Goal: Information Seeking & Learning: Learn about a topic

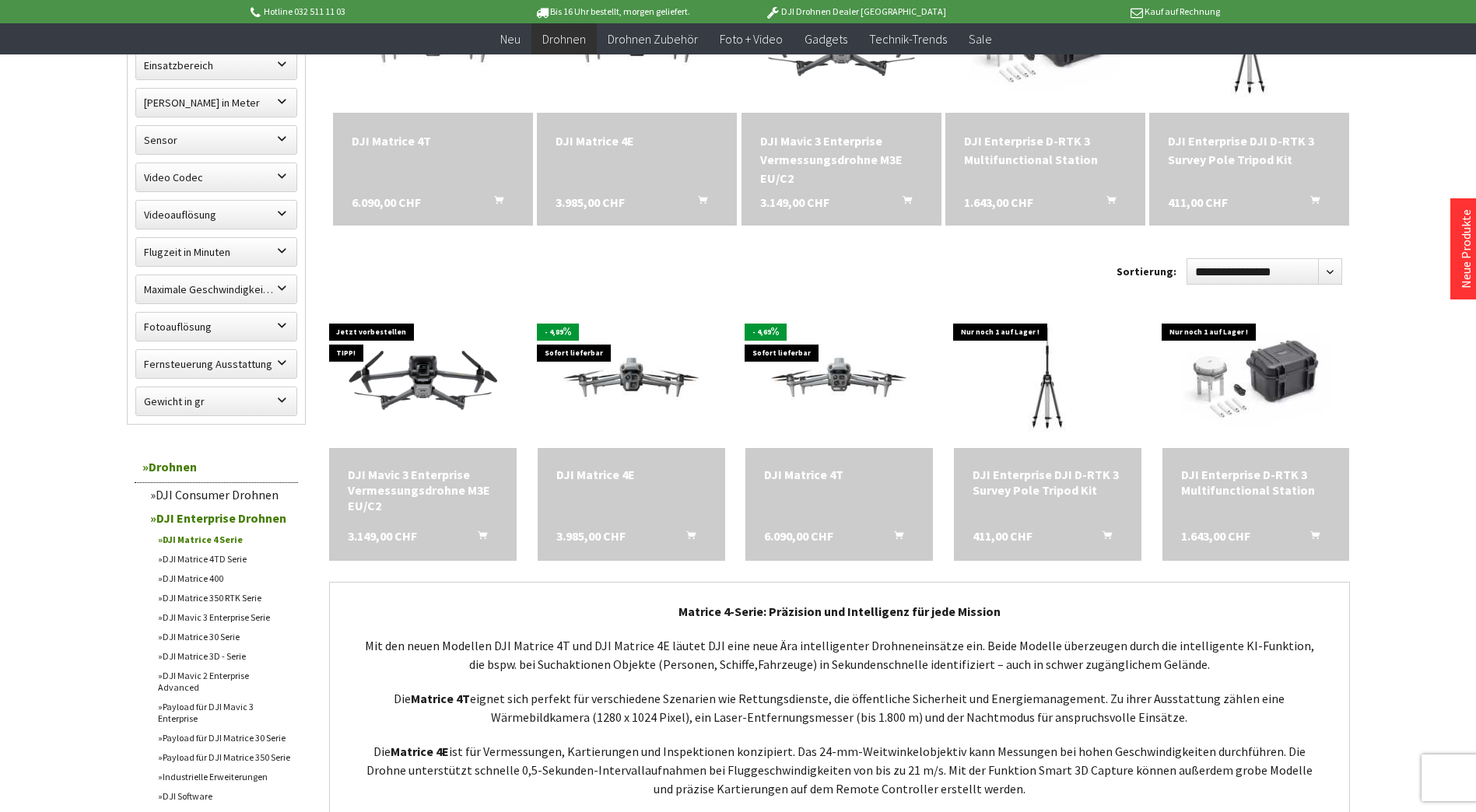
scroll to position [622, 0]
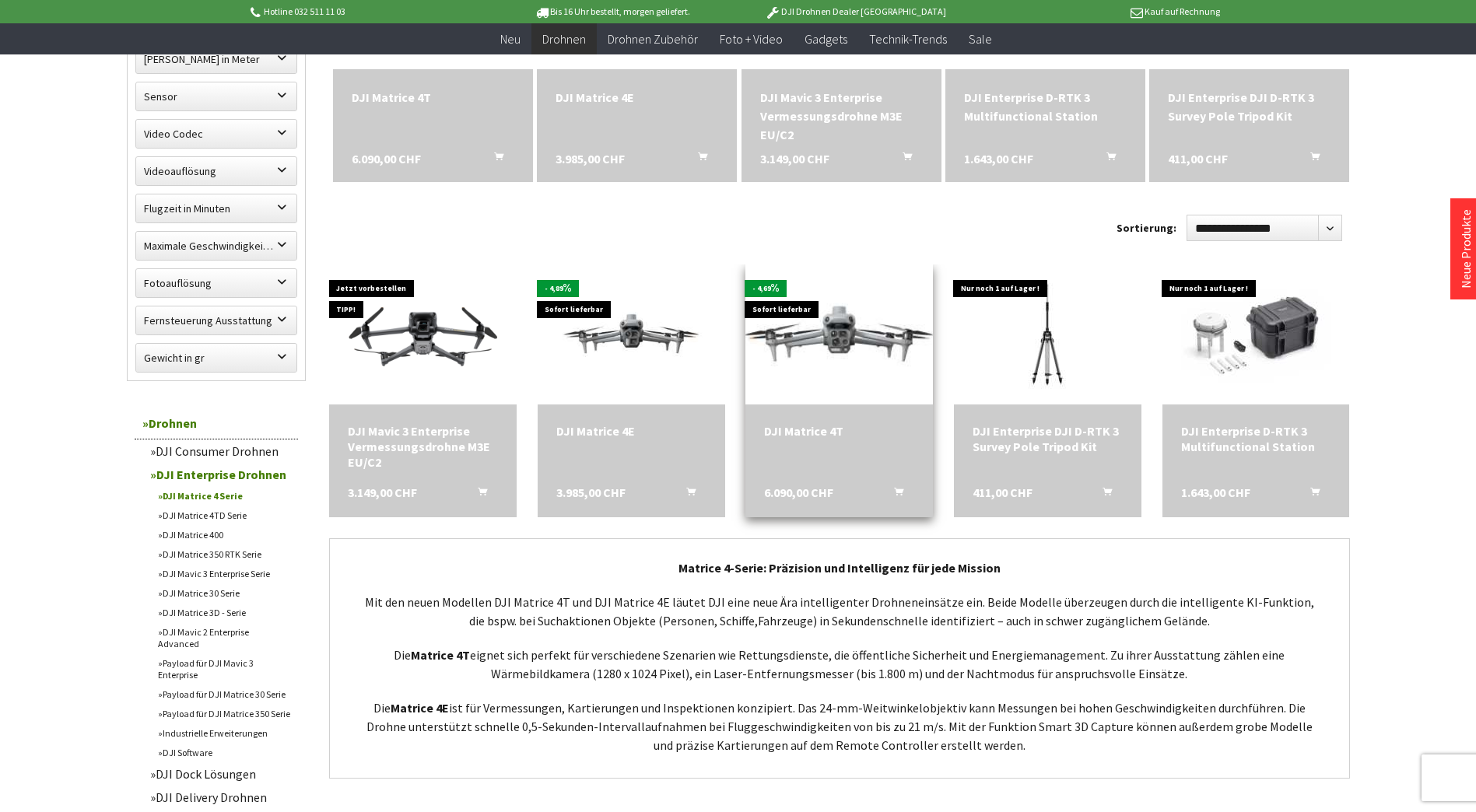
click at [812, 346] on img at bounding box center [840, 334] width 262 height 148
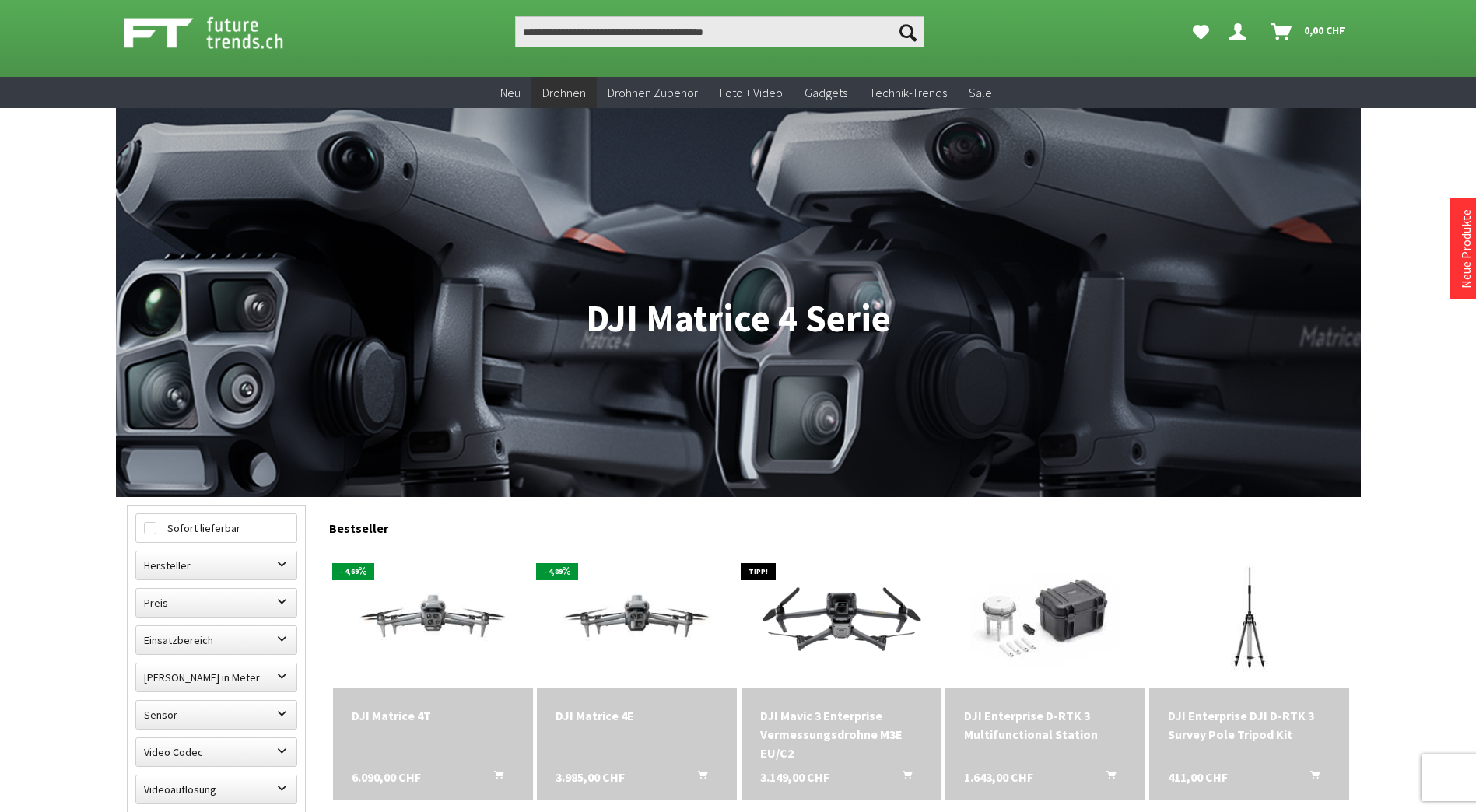
scroll to position [0, 0]
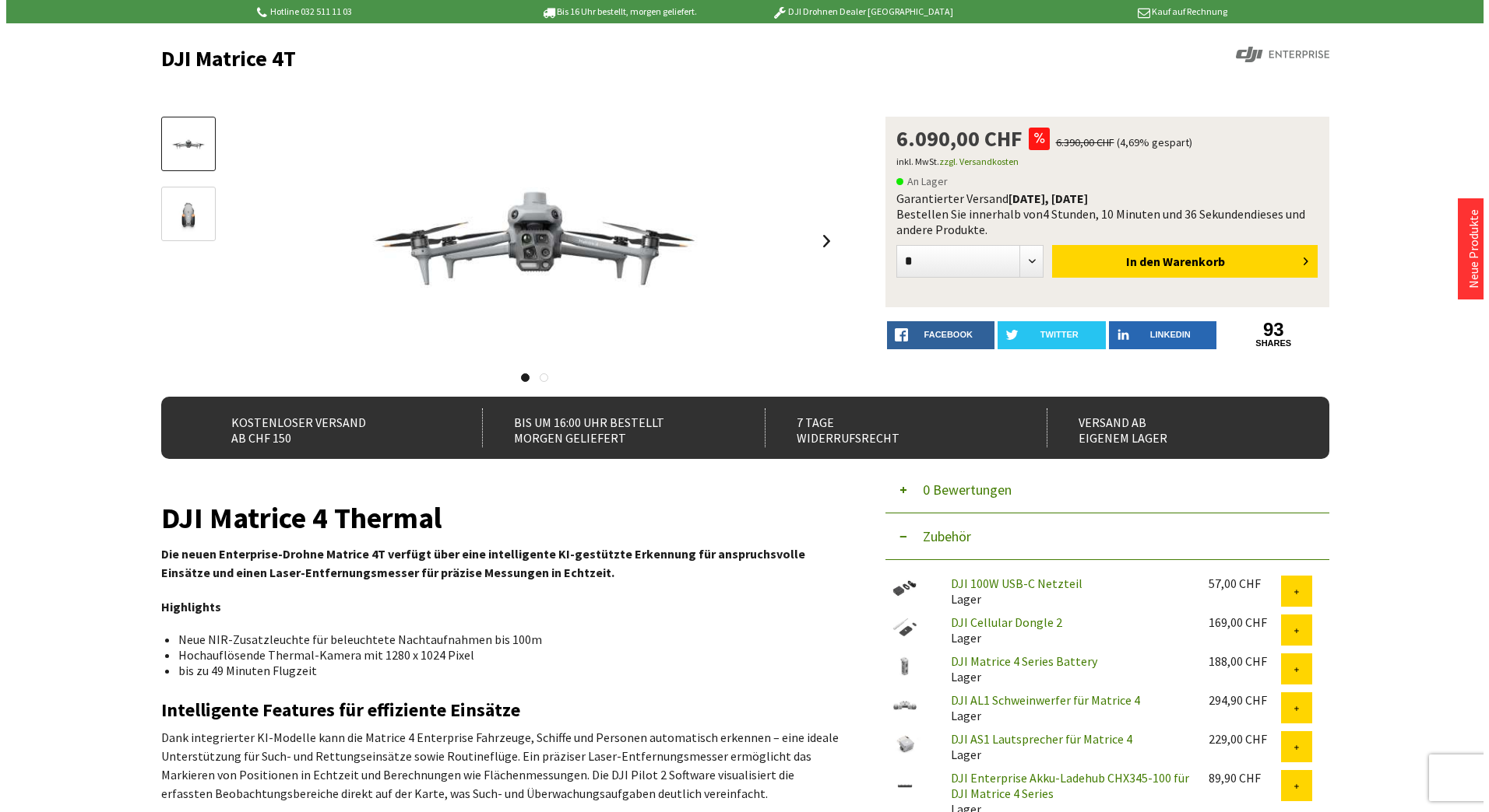
scroll to position [156, 0]
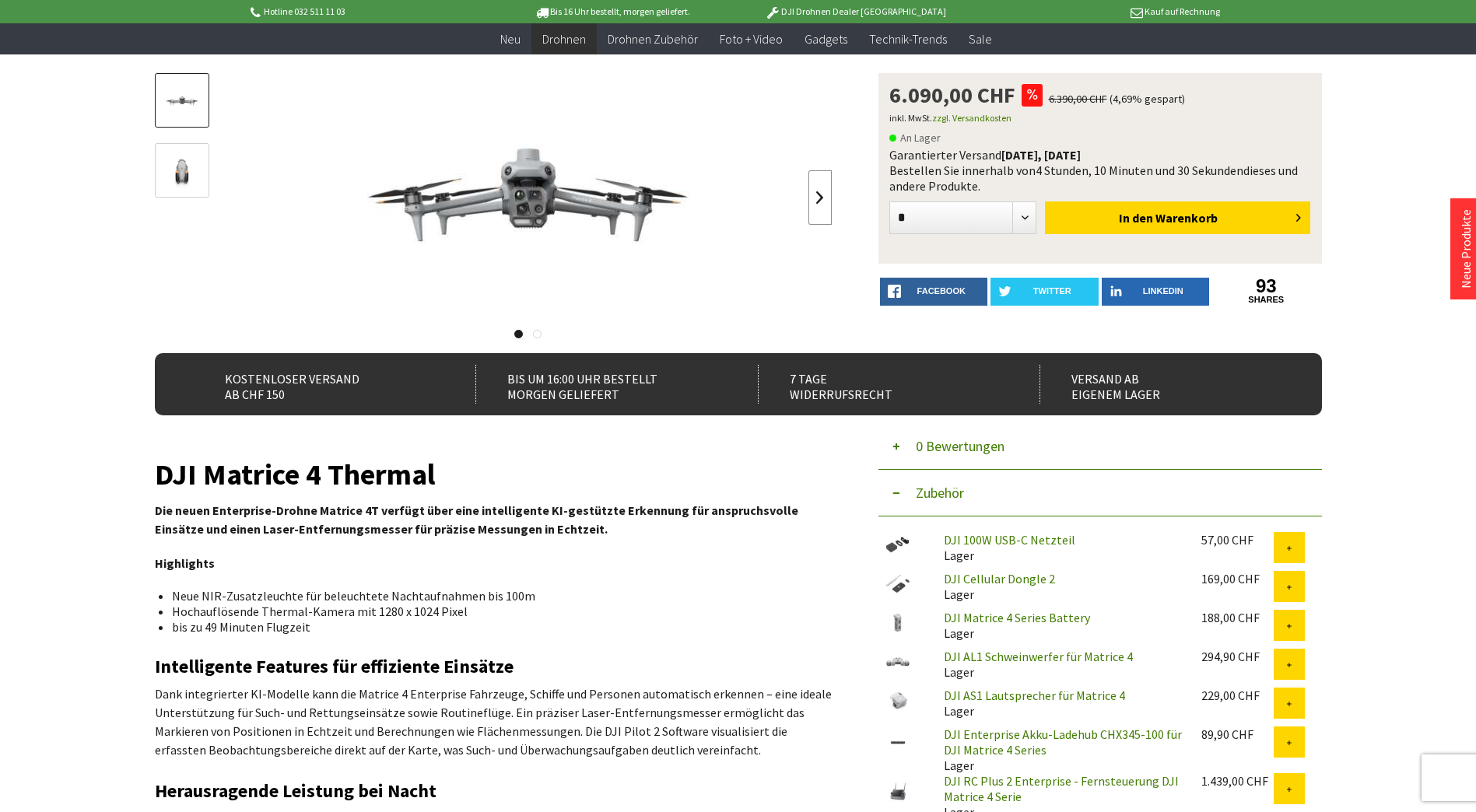
click at [820, 200] on link at bounding box center [820, 197] width 24 height 54
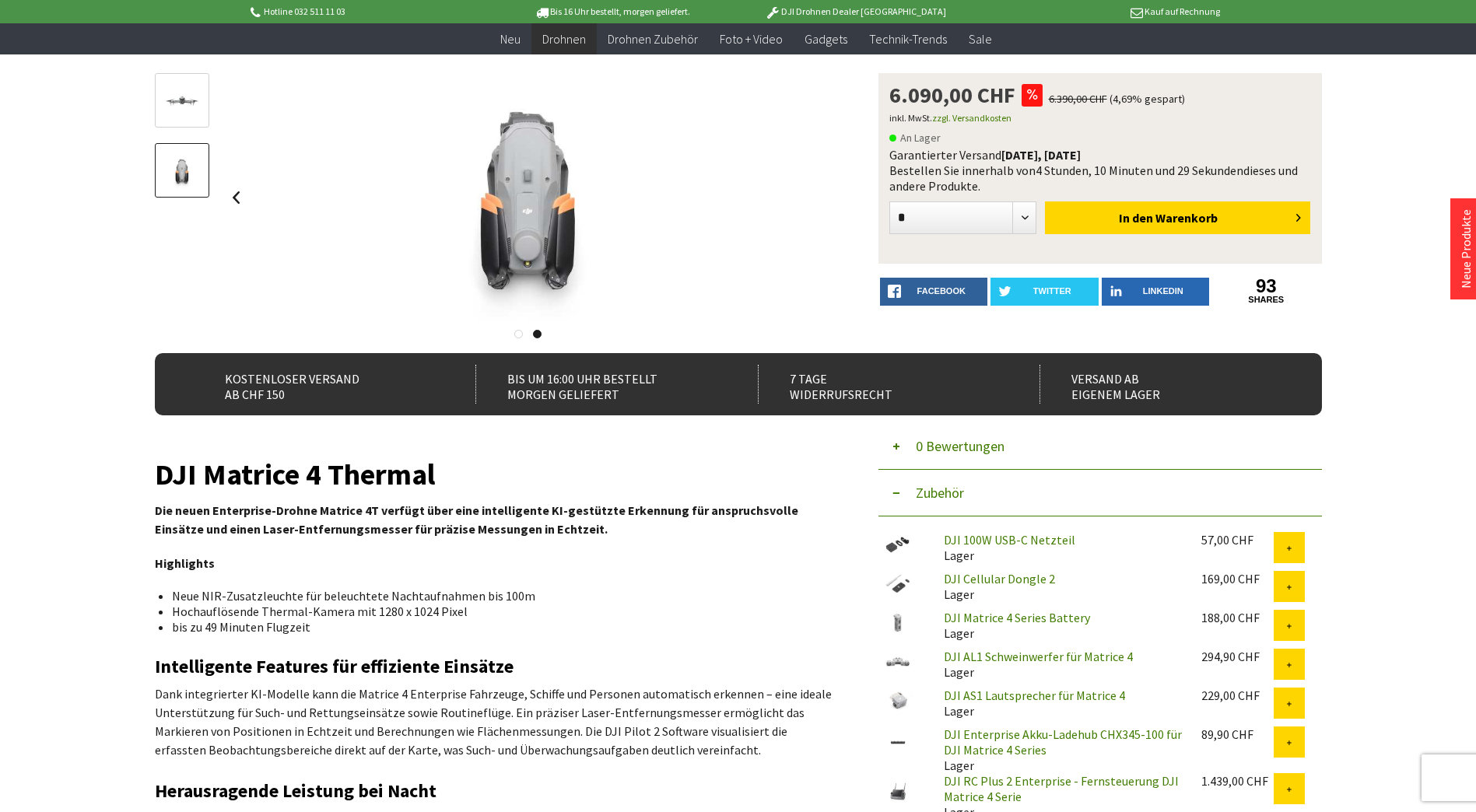
click at [819, 200] on div at bounding box center [529, 198] width 608 height 249
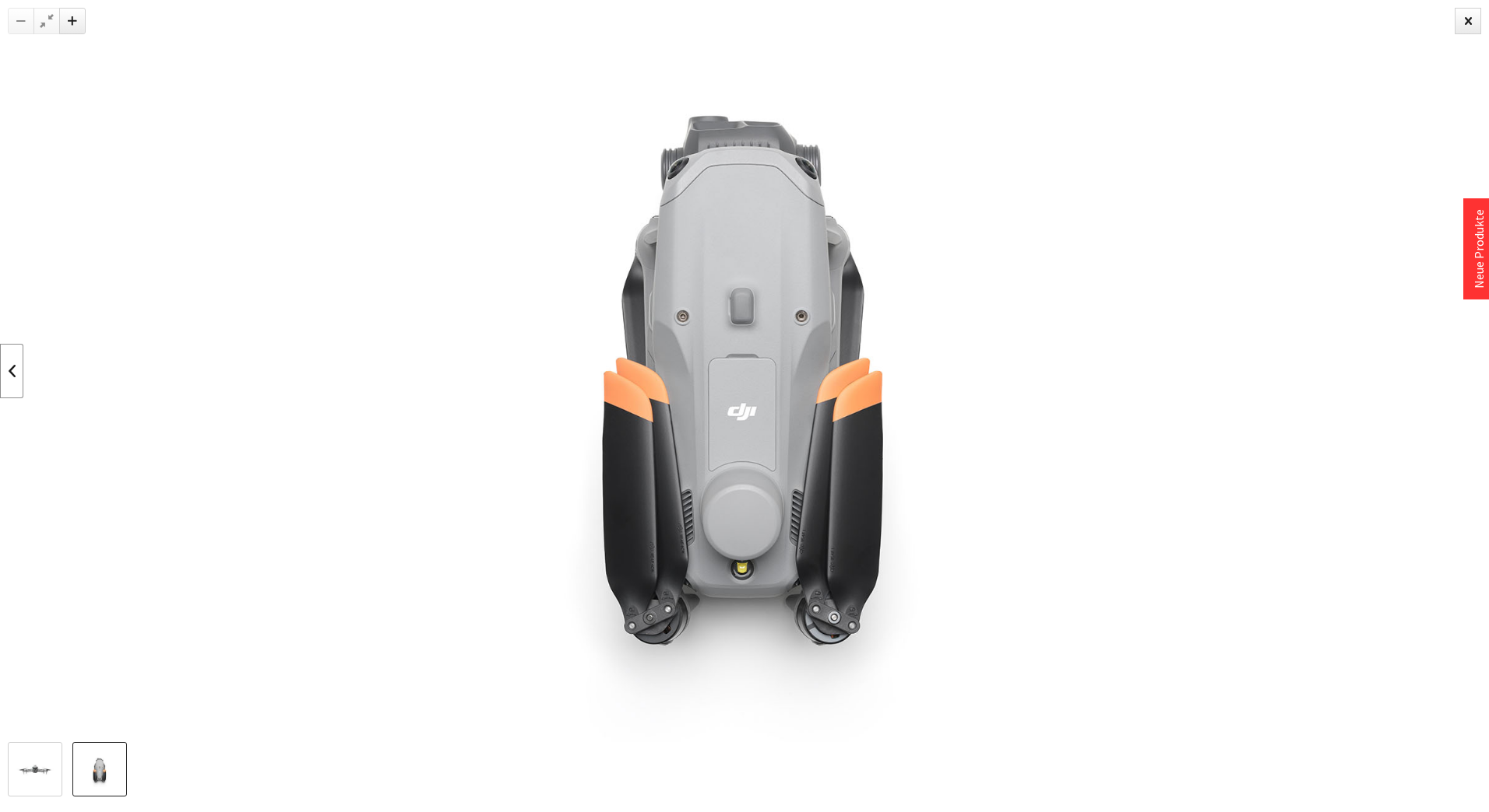
click at [12, 373] on link at bounding box center [11, 370] width 24 height 54
